Goal: Feedback & Contribution: Leave review/rating

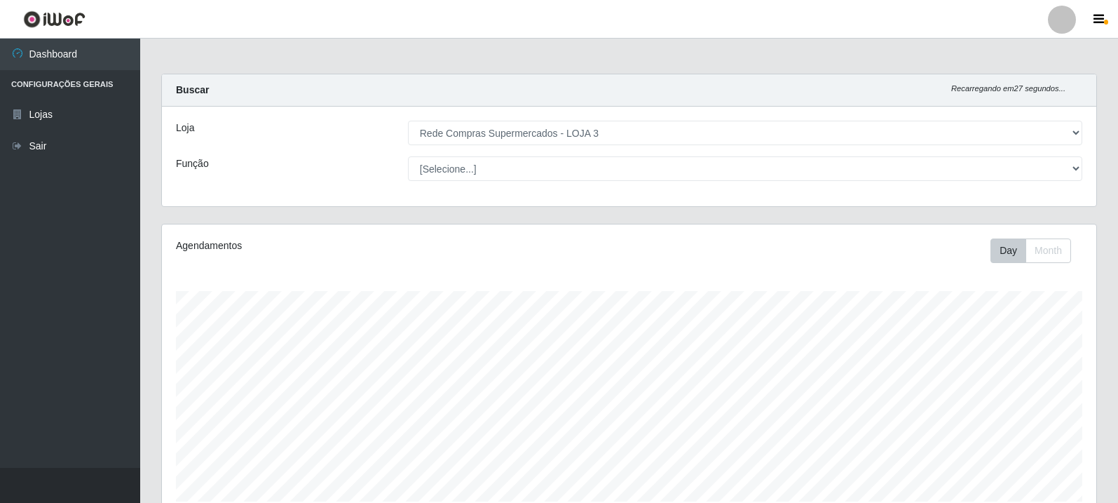
select select "162"
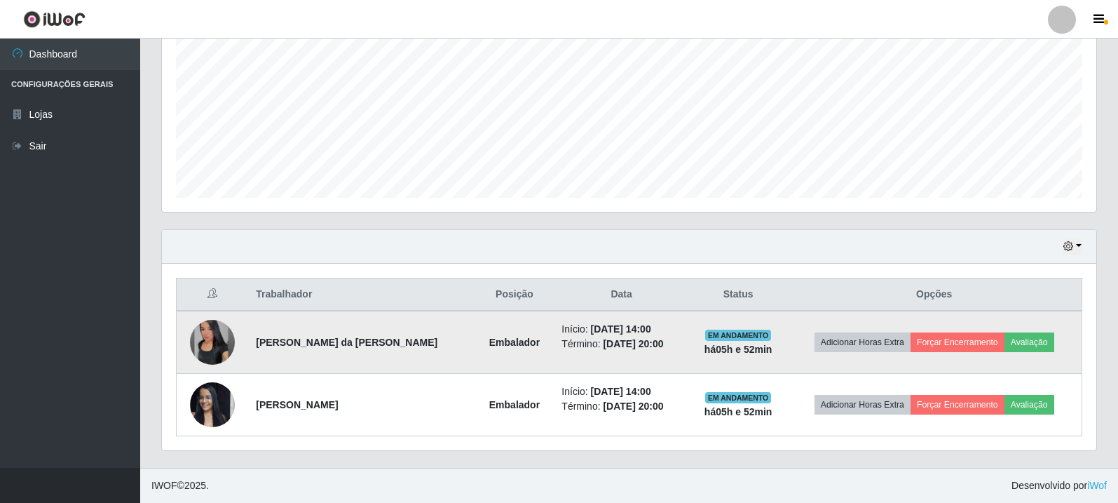
scroll to position [291, 935]
click at [1022, 344] on button "Avaliação" at bounding box center [1030, 342] width 50 height 20
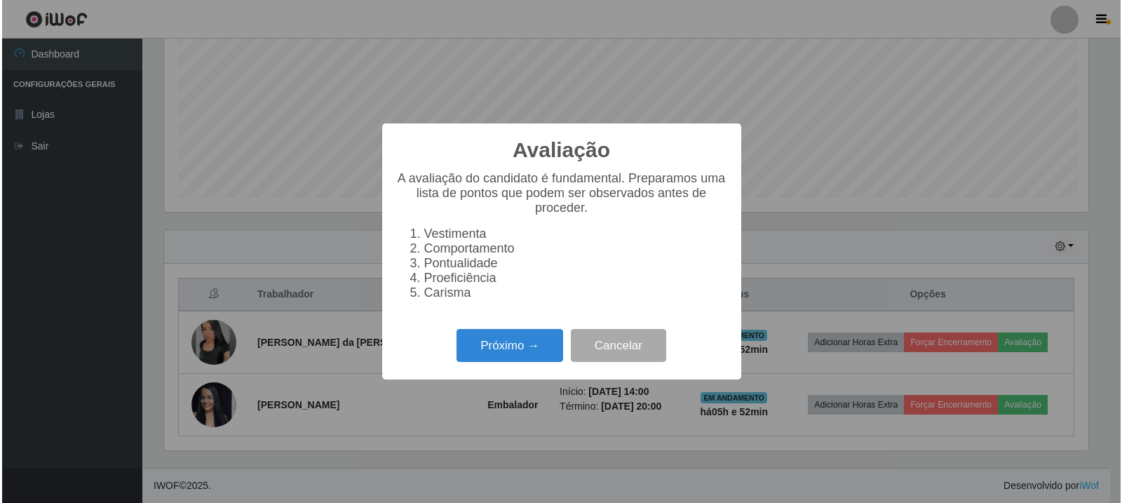
scroll to position [291, 928]
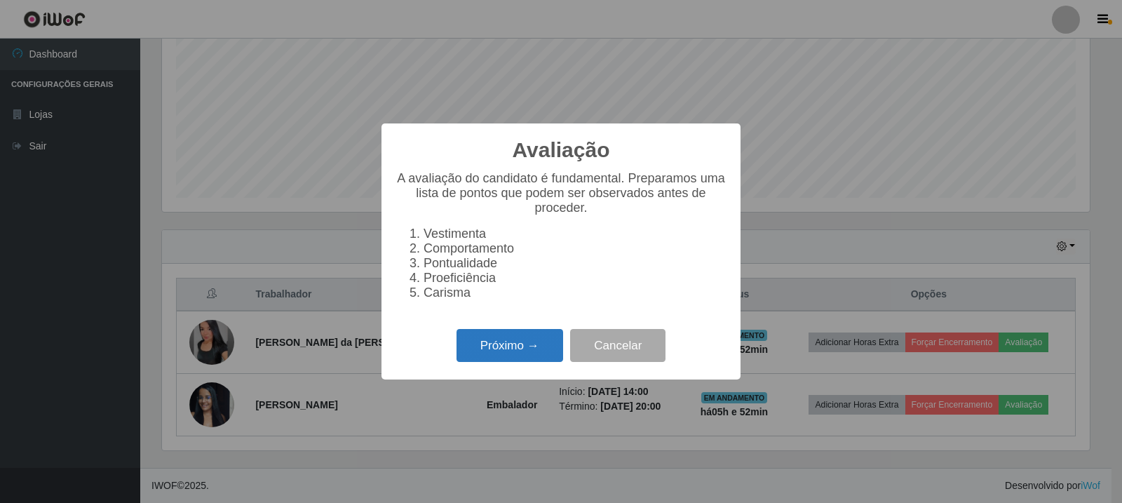
click at [468, 344] on button "Próximo →" at bounding box center [509, 345] width 107 height 33
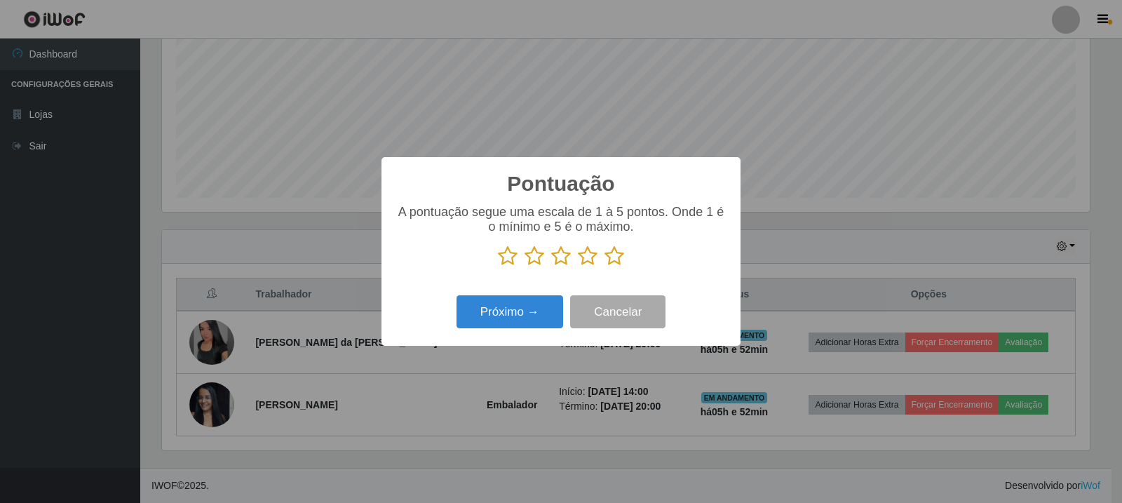
click at [618, 266] on icon at bounding box center [614, 255] width 20 height 21
click at [604, 266] on input "radio" at bounding box center [604, 266] width 0 height 0
click at [527, 325] on button "Próximo →" at bounding box center [509, 311] width 107 height 33
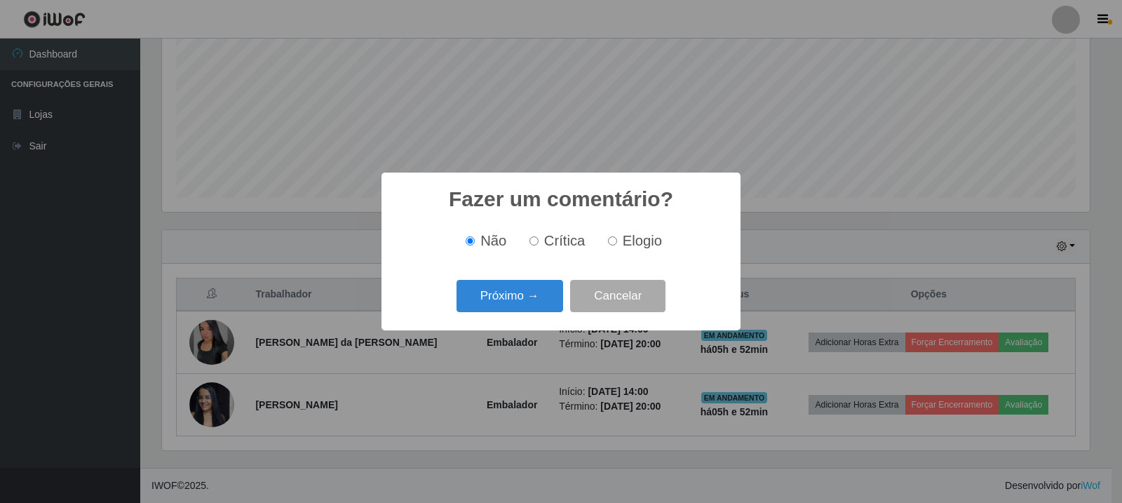
click at [639, 246] on span "Elogio" at bounding box center [642, 240] width 39 height 15
click at [617, 245] on input "Elogio" at bounding box center [612, 240] width 9 height 9
radio input "true"
click at [499, 304] on button "Próximo →" at bounding box center [509, 296] width 107 height 33
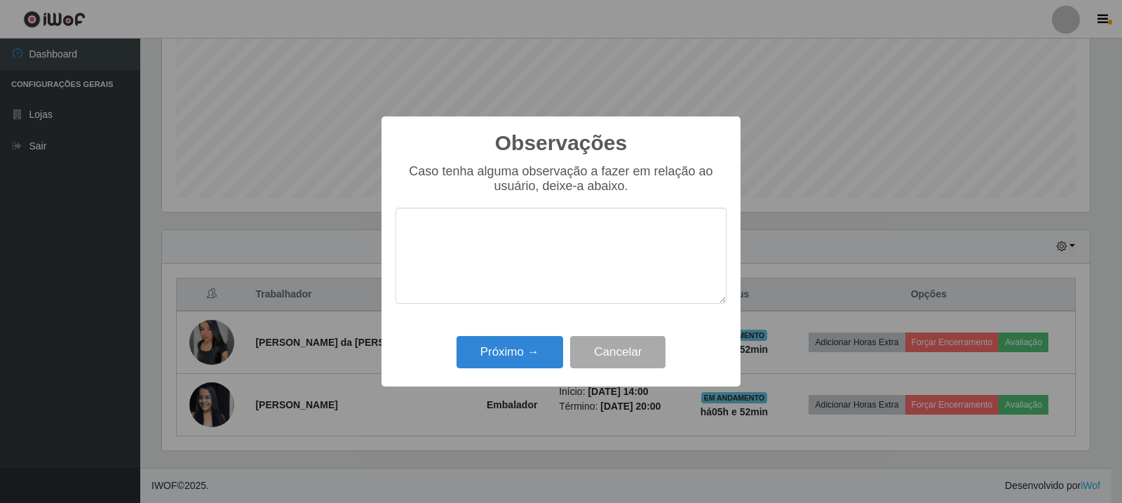
click at [520, 380] on div "Observações × Caso tenha alguma observação a fazer em relação ao usuário, deixe…" at bounding box center [560, 251] width 359 height 270
click at [528, 364] on button "Próximo →" at bounding box center [509, 352] width 107 height 33
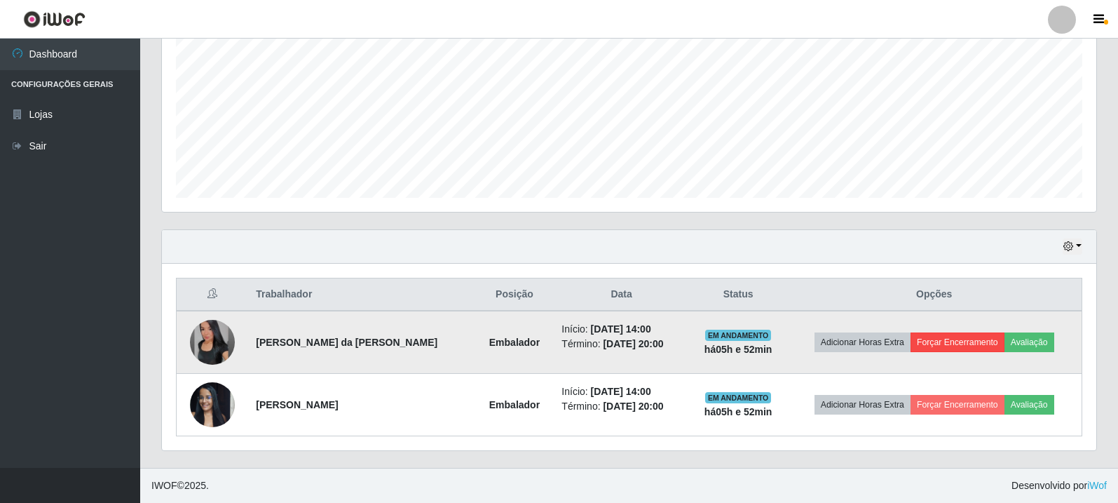
scroll to position [291, 935]
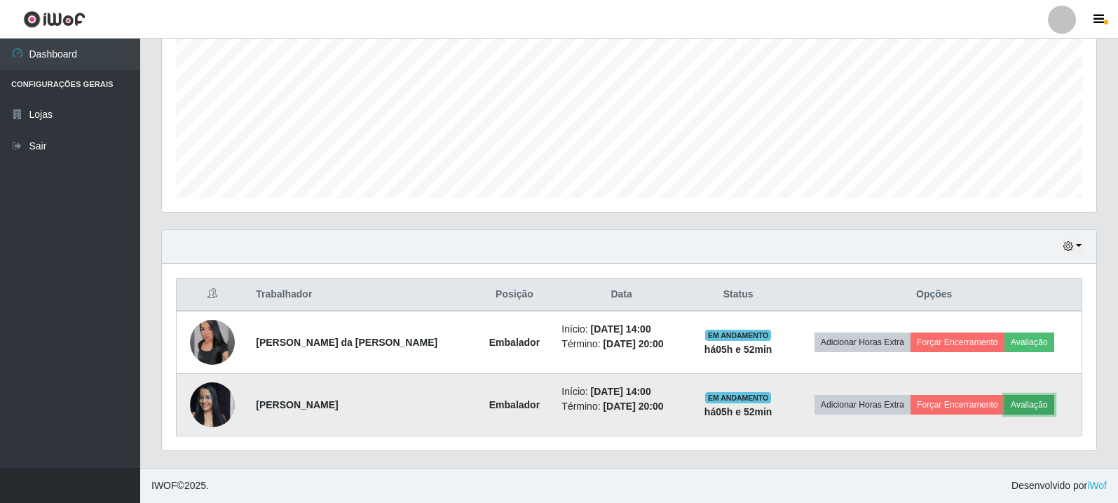
click at [1017, 402] on button "Avaliação" at bounding box center [1030, 405] width 50 height 20
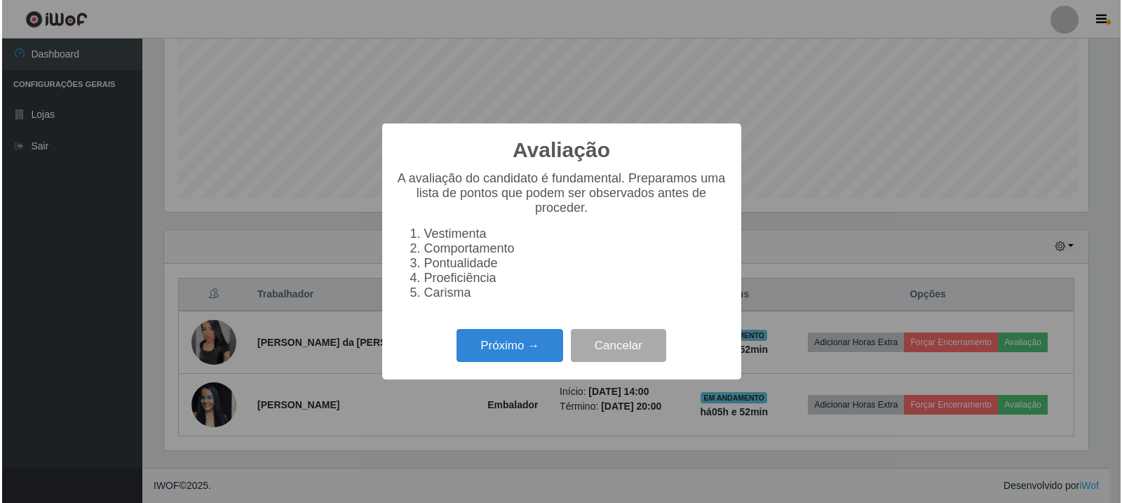
scroll to position [291, 928]
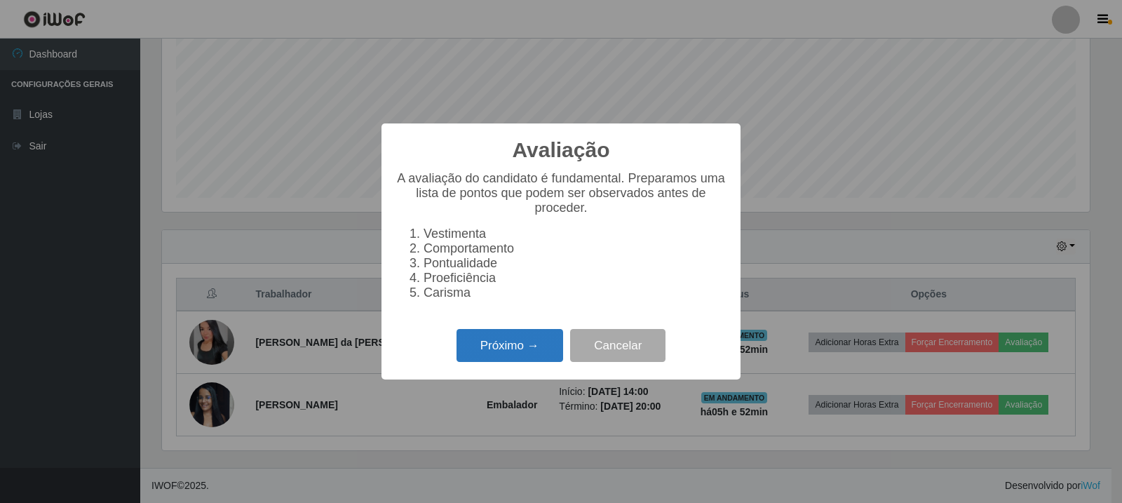
click at [524, 360] on button "Próximo →" at bounding box center [509, 345] width 107 height 33
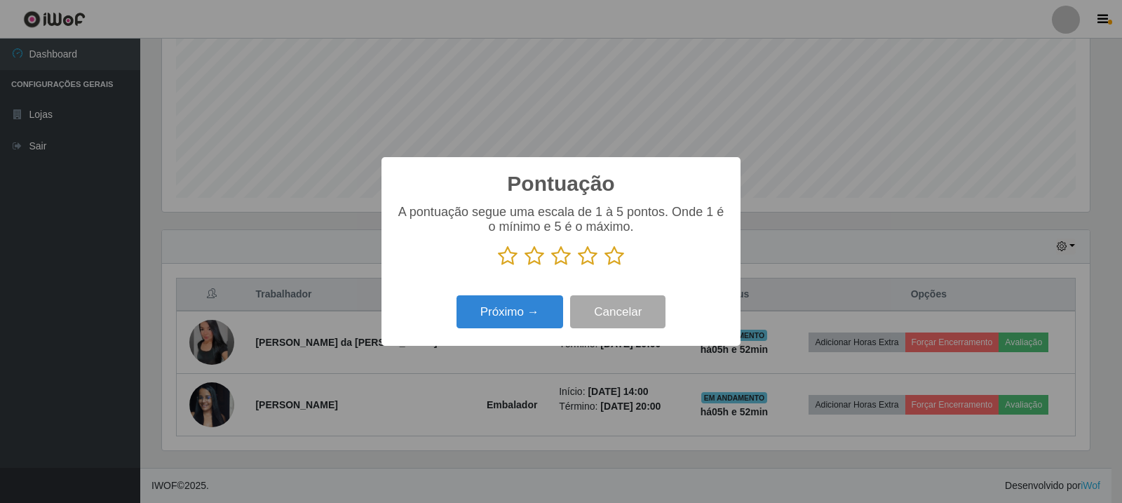
scroll to position [700853, 700216]
click at [623, 258] on p at bounding box center [560, 255] width 331 height 21
click at [613, 261] on icon at bounding box center [614, 255] width 20 height 21
click at [604, 266] on input "radio" at bounding box center [604, 266] width 0 height 0
click at [517, 312] on button "Próximo →" at bounding box center [509, 311] width 107 height 33
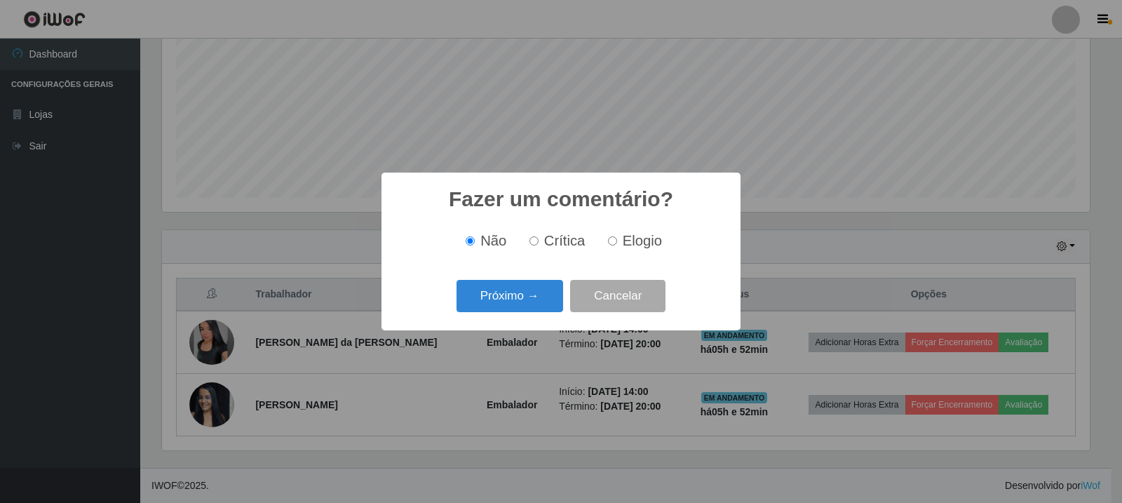
click at [616, 243] on input "Elogio" at bounding box center [612, 240] width 9 height 9
radio input "true"
click at [540, 297] on button "Próximo →" at bounding box center [509, 296] width 107 height 33
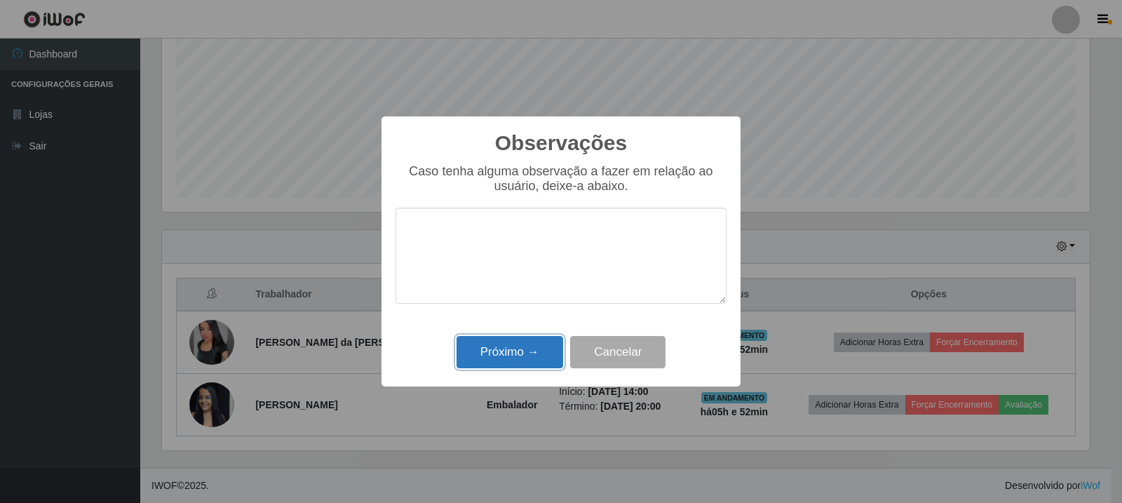
drag, startPoint x: 505, startPoint y: 348, endPoint x: 173, endPoint y: 49, distance: 446.8
click at [506, 348] on button "Próximo →" at bounding box center [509, 352] width 107 height 33
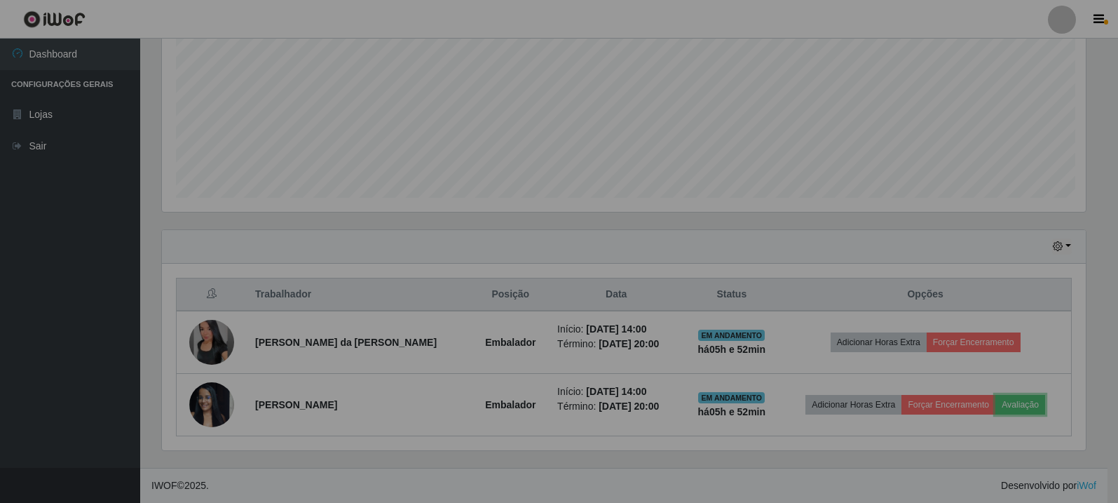
scroll to position [291, 935]
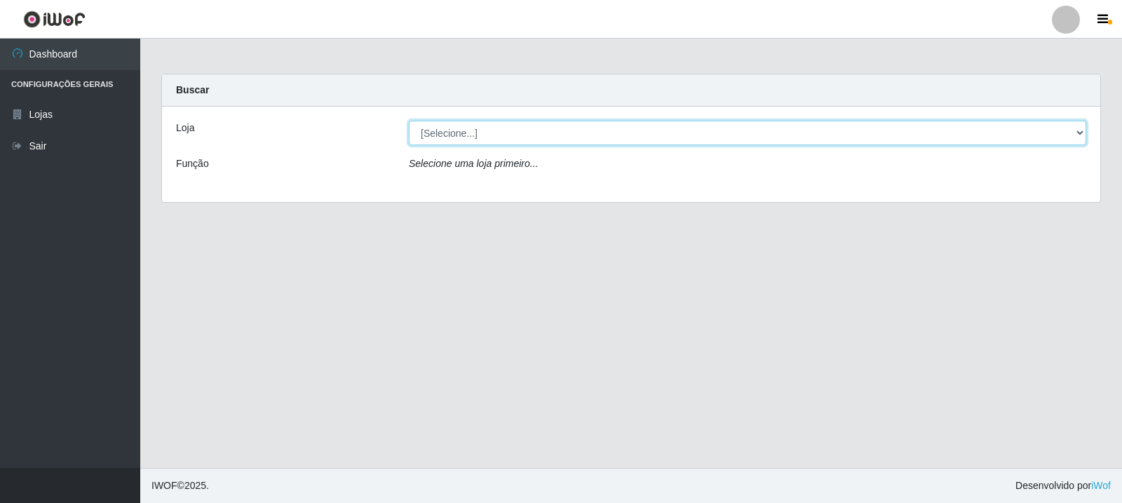
click at [834, 137] on select "[Selecione...] Rede Compras Supermercados - LOJA 3" at bounding box center [747, 133] width 677 height 25
select select "162"
click at [409, 121] on select "[Selecione...] Rede Compras Supermercados - LOJA 3" at bounding box center [747, 133] width 677 height 25
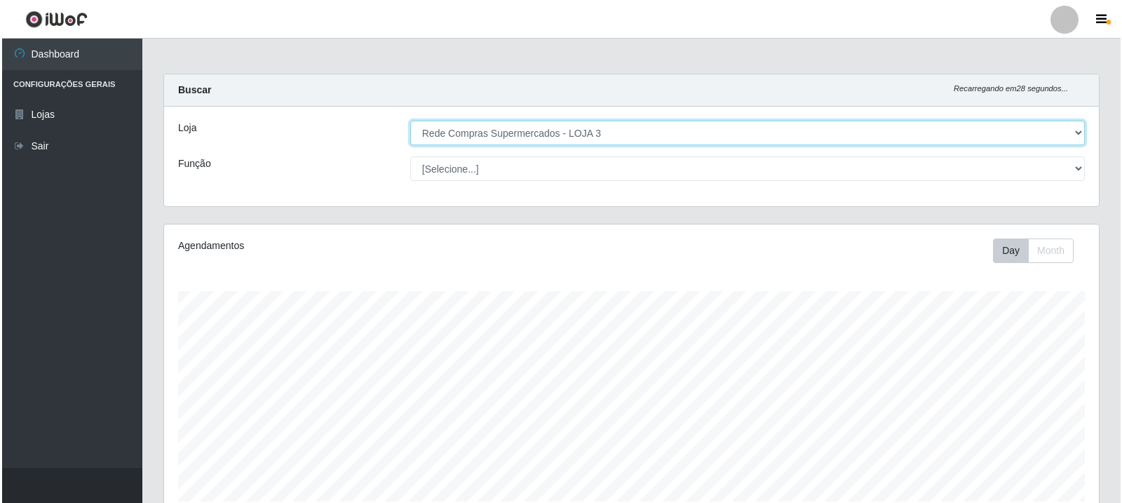
scroll to position [304, 0]
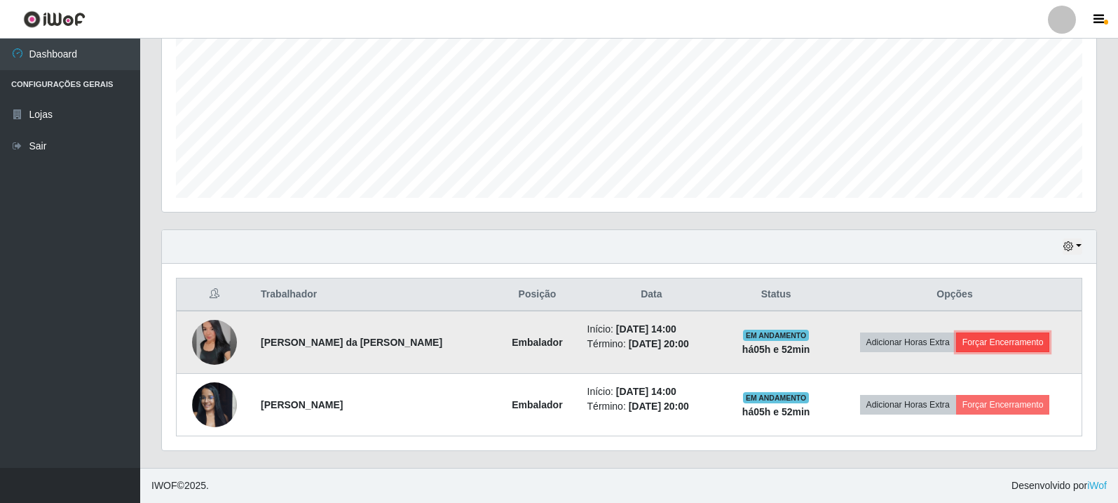
click at [1024, 335] on button "Forçar Encerramento" at bounding box center [1003, 342] width 94 height 20
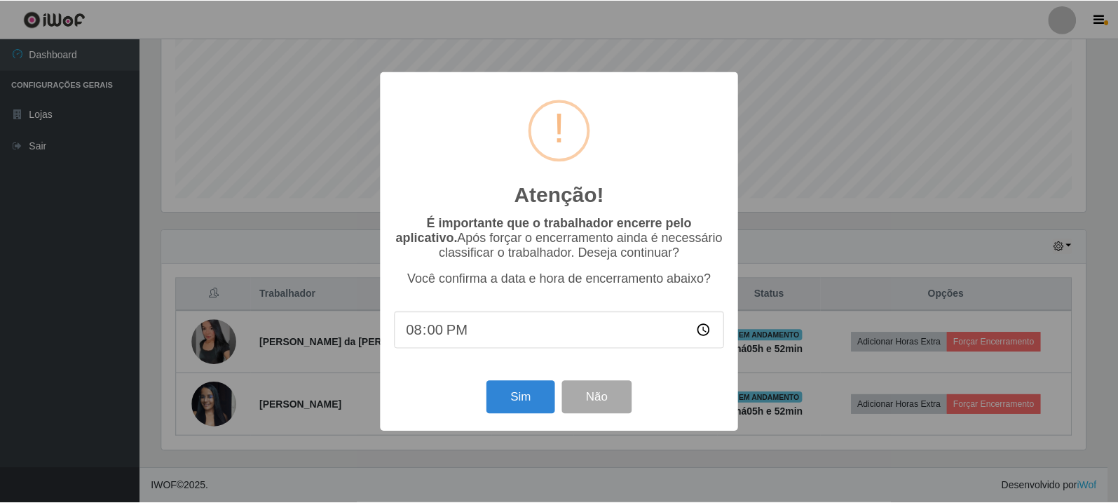
scroll to position [291, 928]
click at [560, 388] on div "Sim Não" at bounding box center [560, 397] width 331 height 40
click at [550, 394] on button "Sim" at bounding box center [522, 397] width 68 height 33
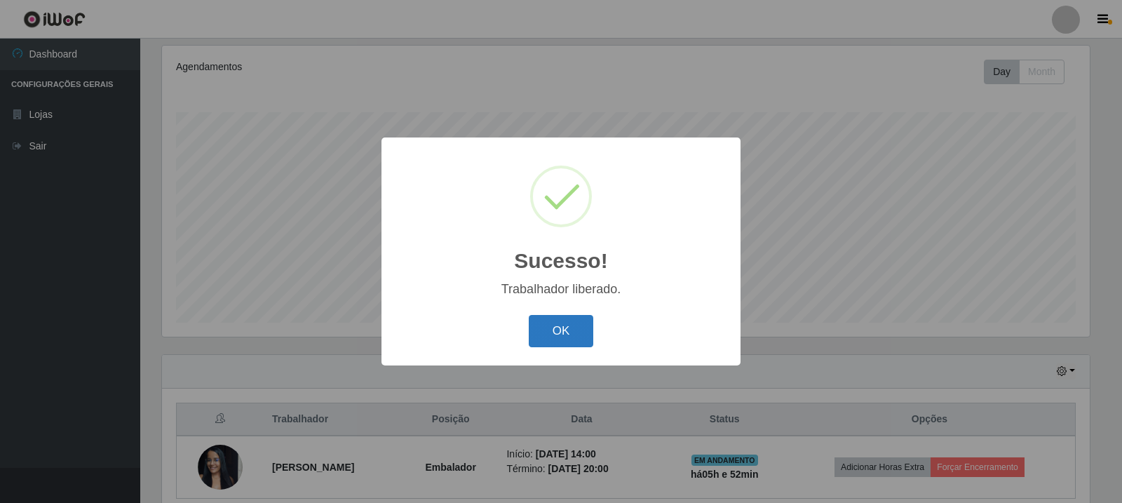
click at [564, 324] on button "OK" at bounding box center [561, 331] width 65 height 33
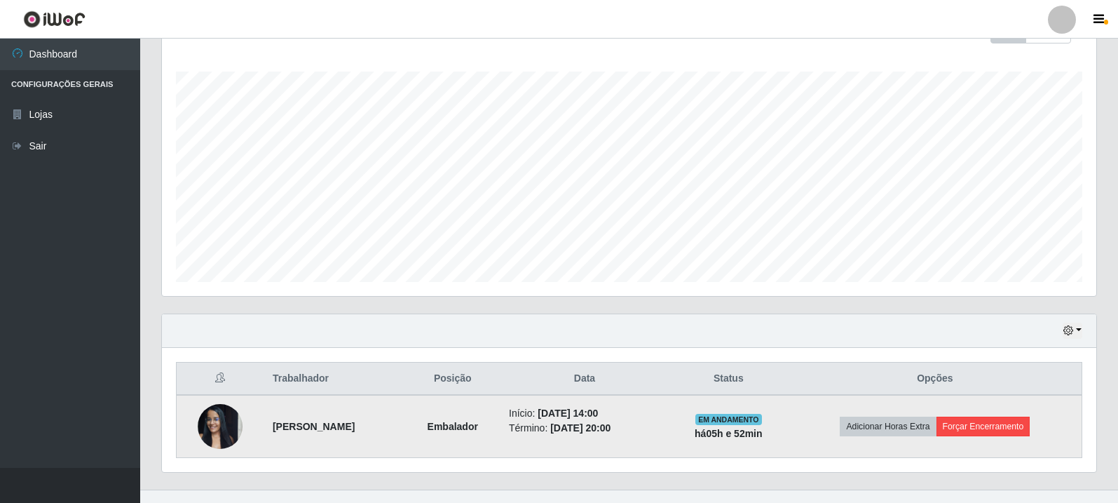
scroll to position [241, 0]
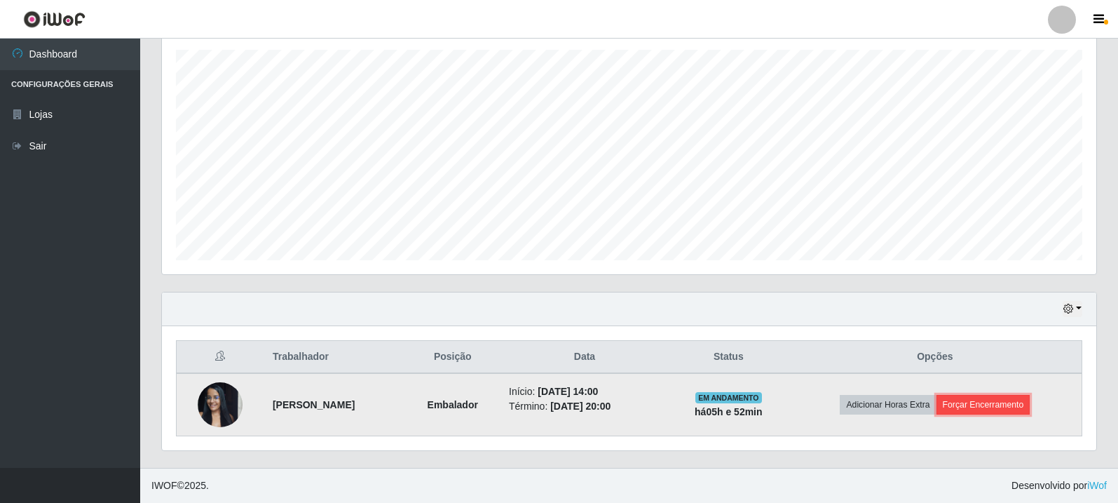
click at [1003, 409] on button "Forçar Encerramento" at bounding box center [984, 405] width 94 height 20
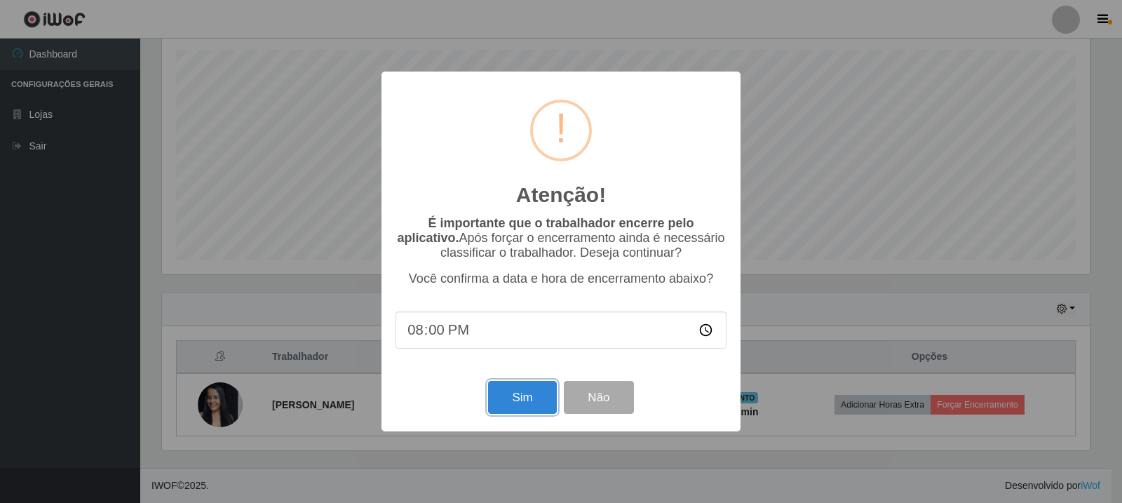
click at [521, 395] on button "Sim" at bounding box center [522, 397] width 68 height 33
